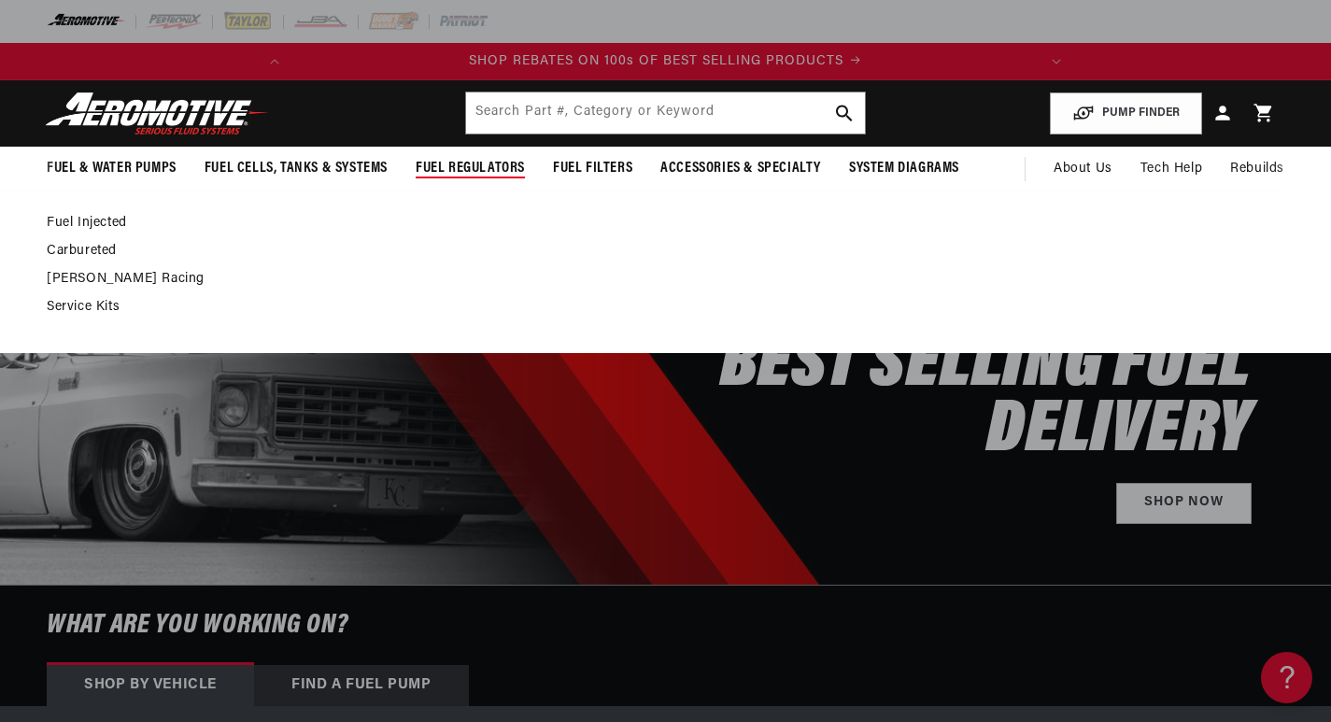
click at [112, 218] on link "Fuel Injected" at bounding box center [656, 223] width 1219 height 17
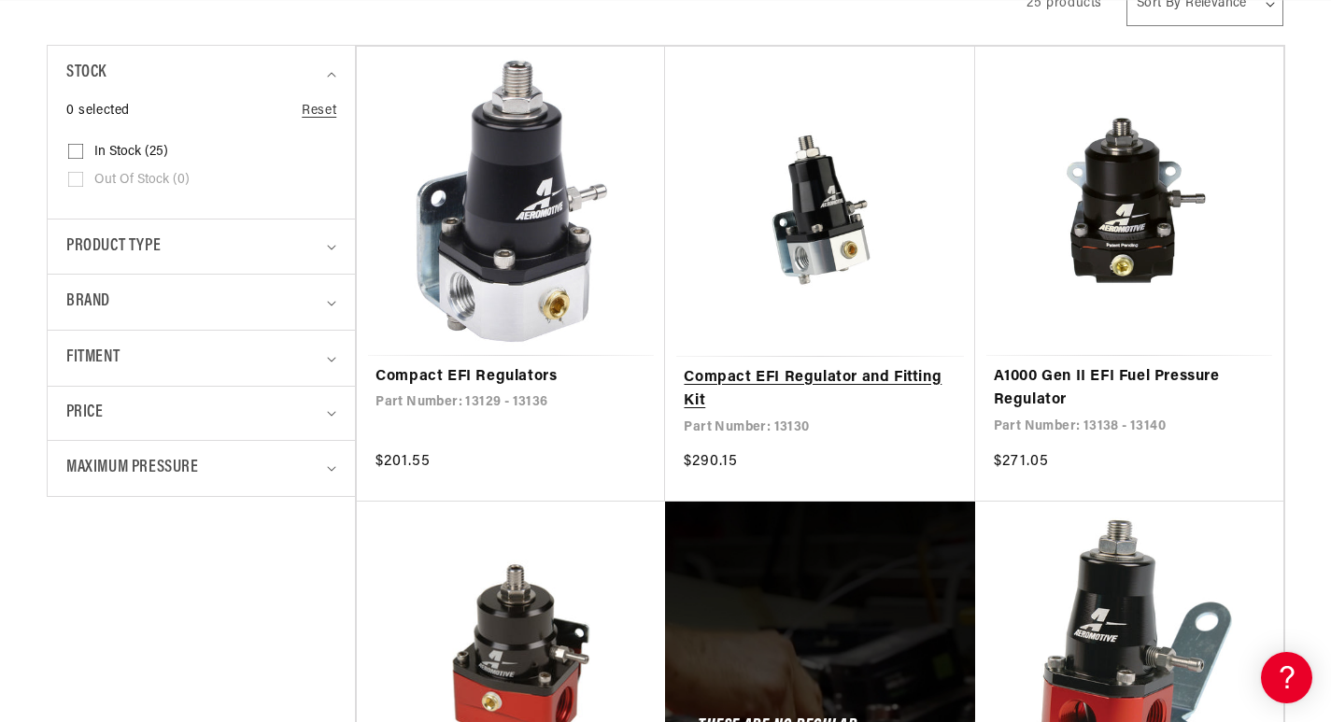
click at [765, 383] on link "Compact EFI Regulator and Fitting Kit" at bounding box center [820, 390] width 272 height 48
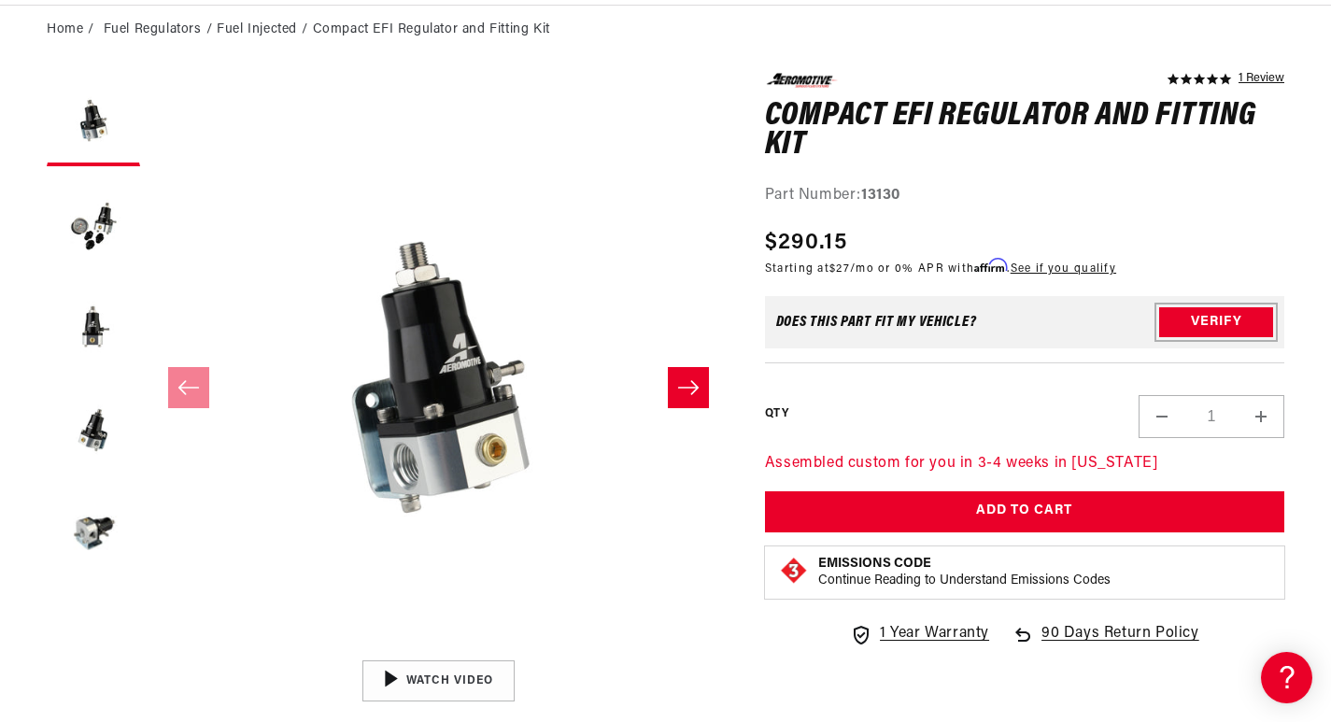
click at [1238, 314] on button "Verify" at bounding box center [1217, 322] width 114 height 30
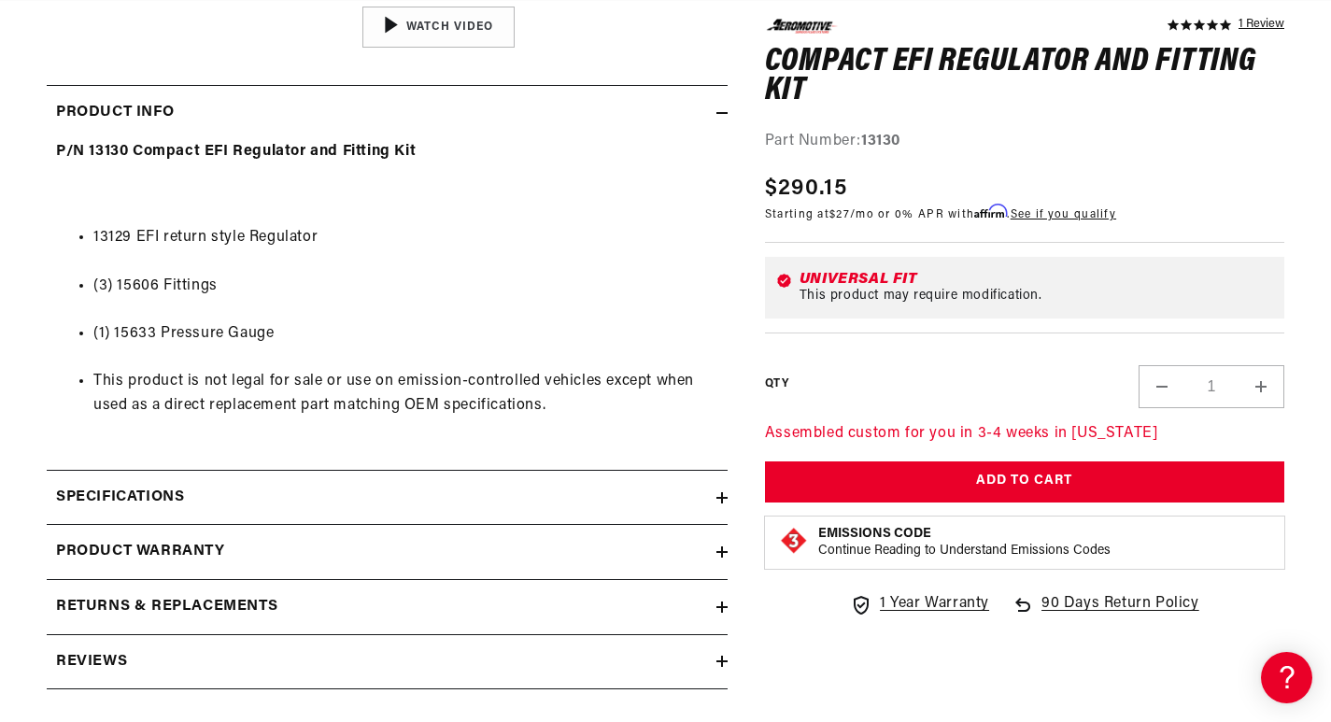
scroll to position [0, 739]
click at [418, 486] on div "Specifications" at bounding box center [382, 498] width 670 height 24
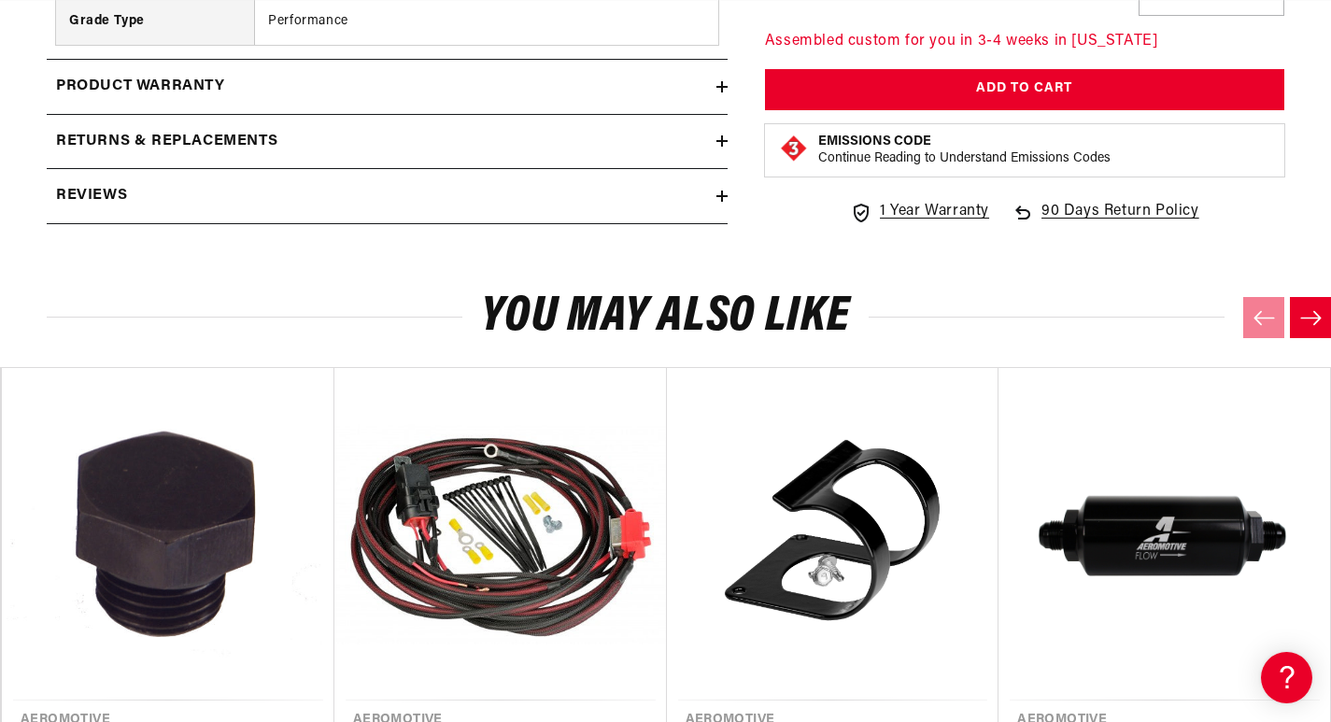
click at [349, 180] on summary "Reviews" at bounding box center [387, 196] width 681 height 54
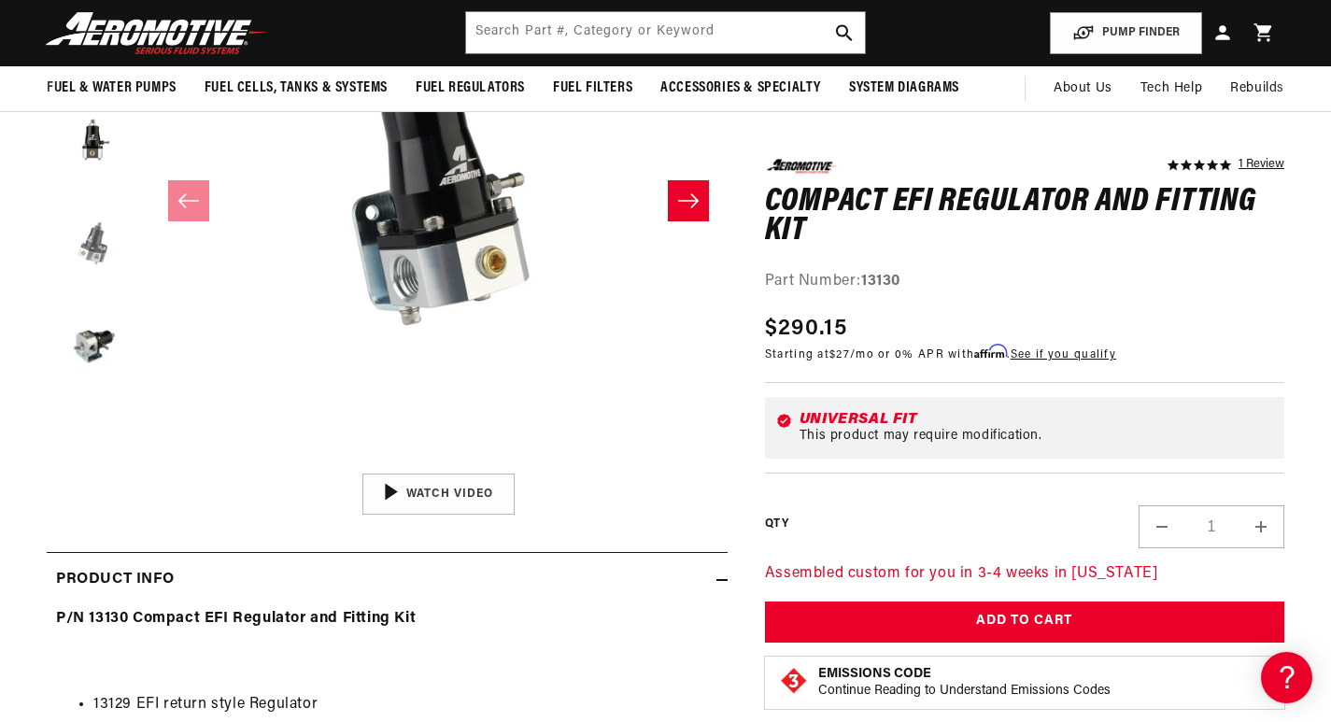
scroll to position [280, 0]
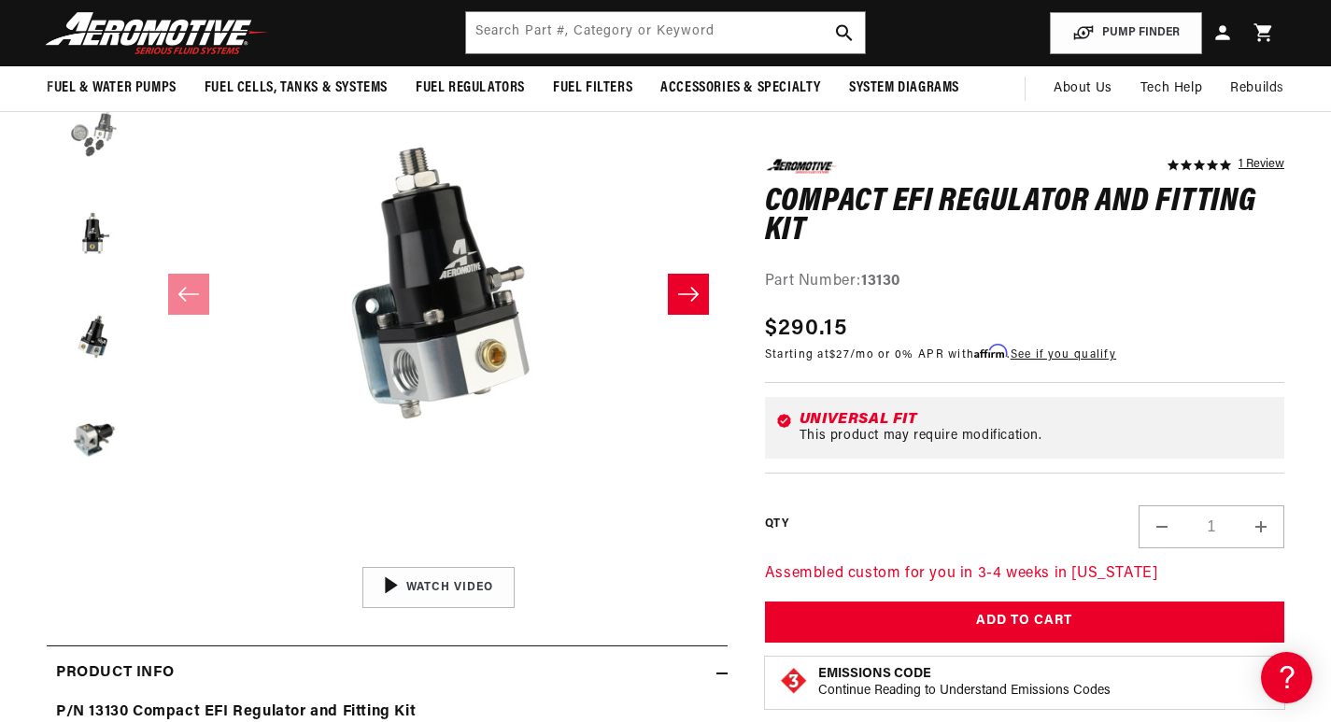
click at [96, 149] on button "Load image 2 in gallery view" at bounding box center [93, 128] width 93 height 93
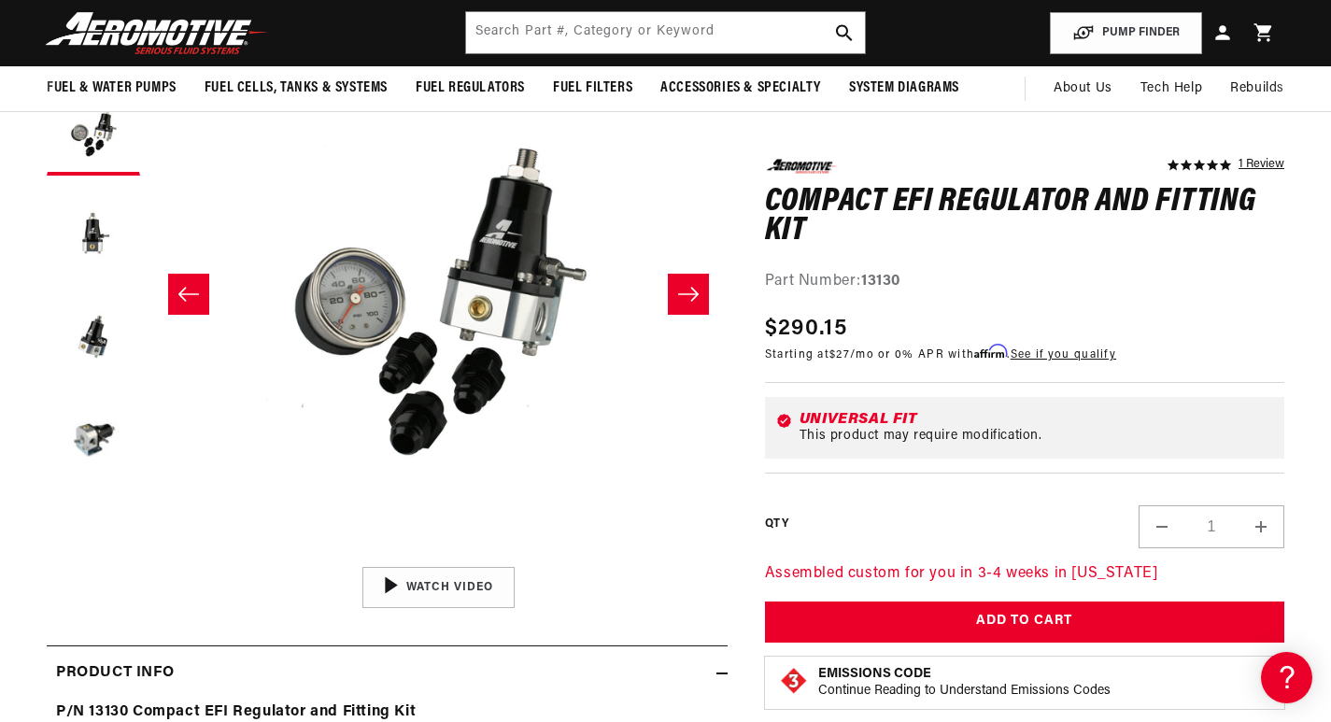
scroll to position [0, 0]
